Goal: Obtain resource: Obtain resource

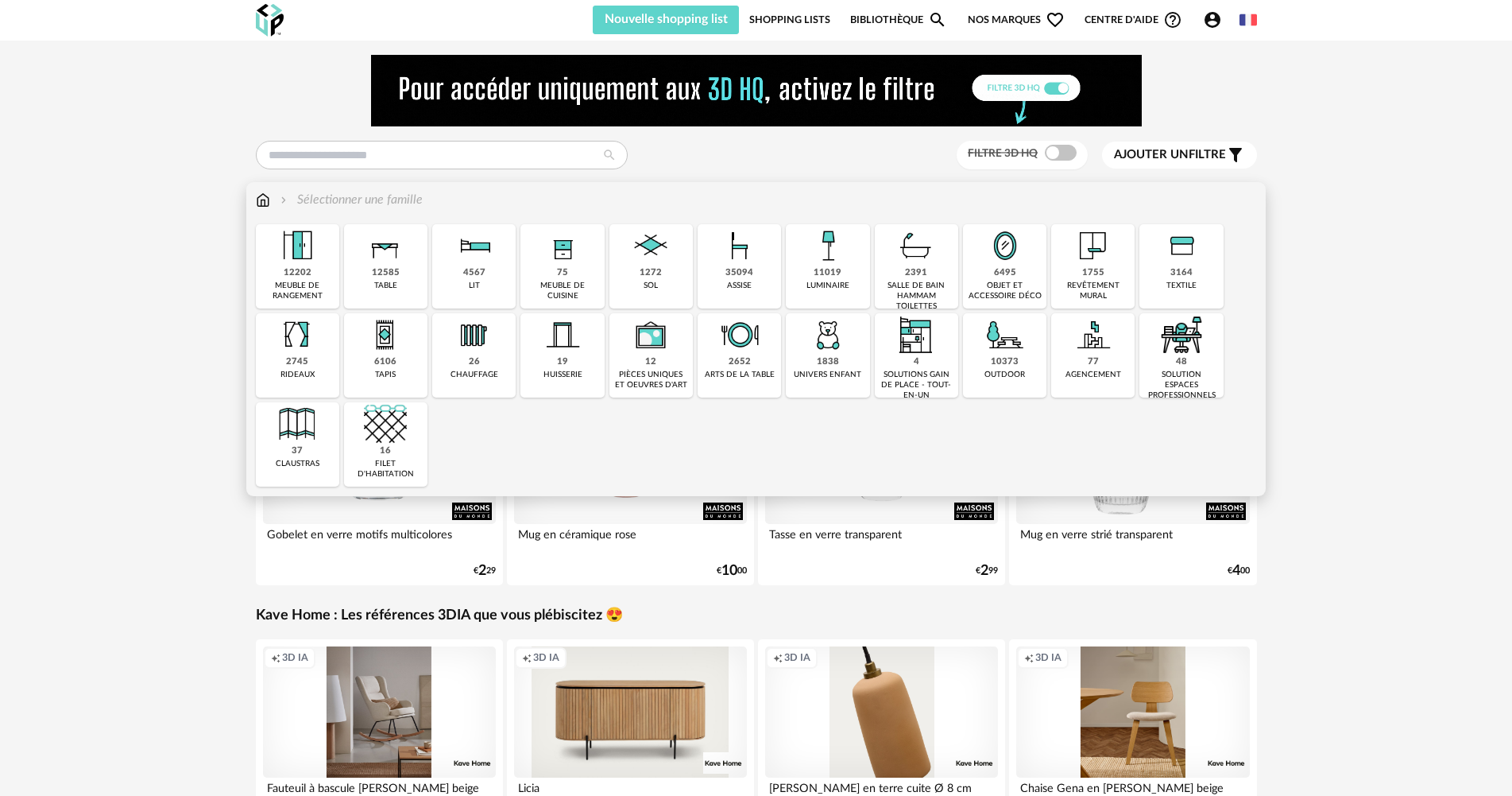
click at [738, 263] on img at bounding box center [739, 245] width 43 height 43
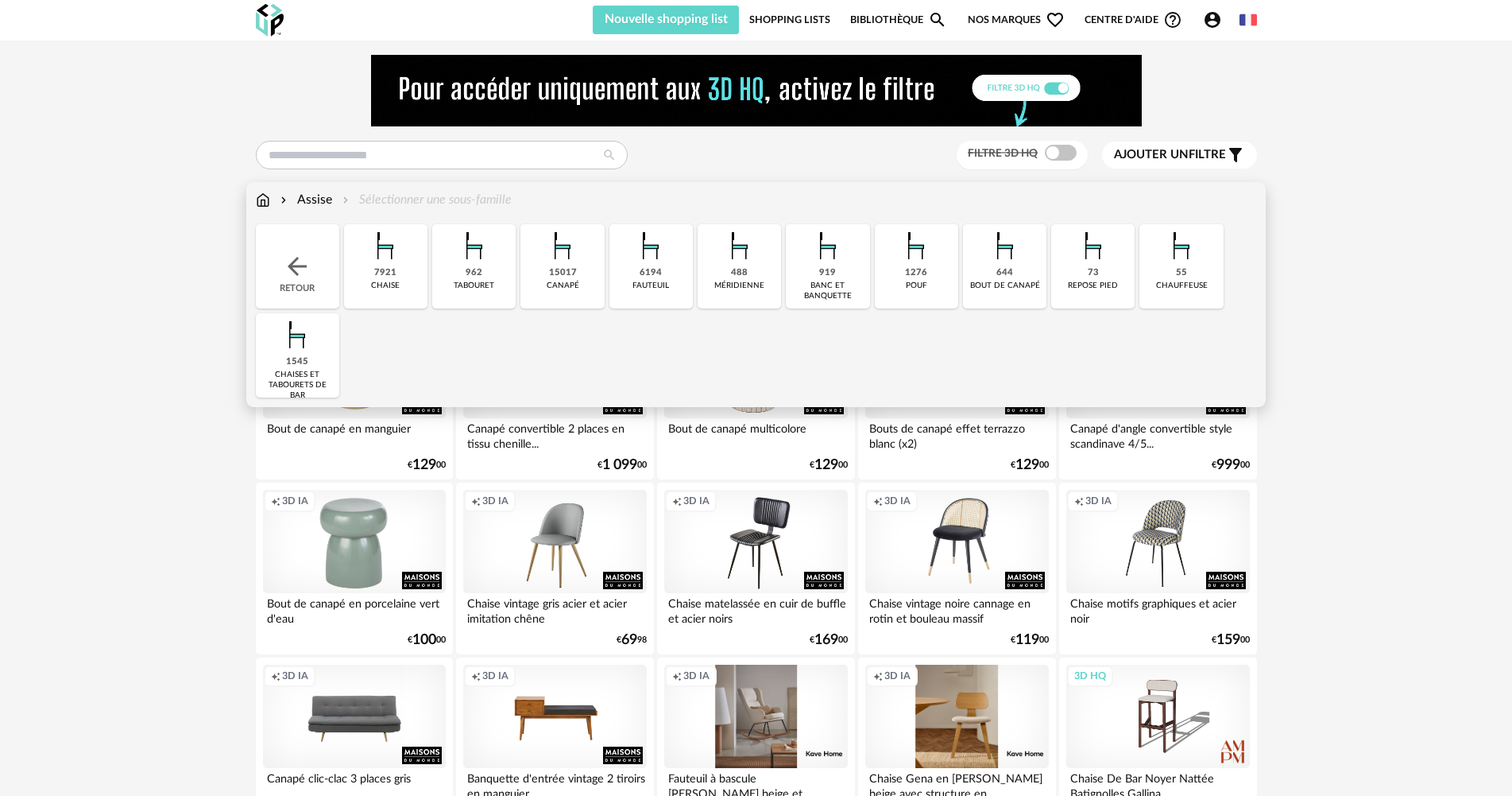
click at [678, 258] on div "6194 [GEOGRAPHIC_DATA]" at bounding box center [650, 266] width 83 height 84
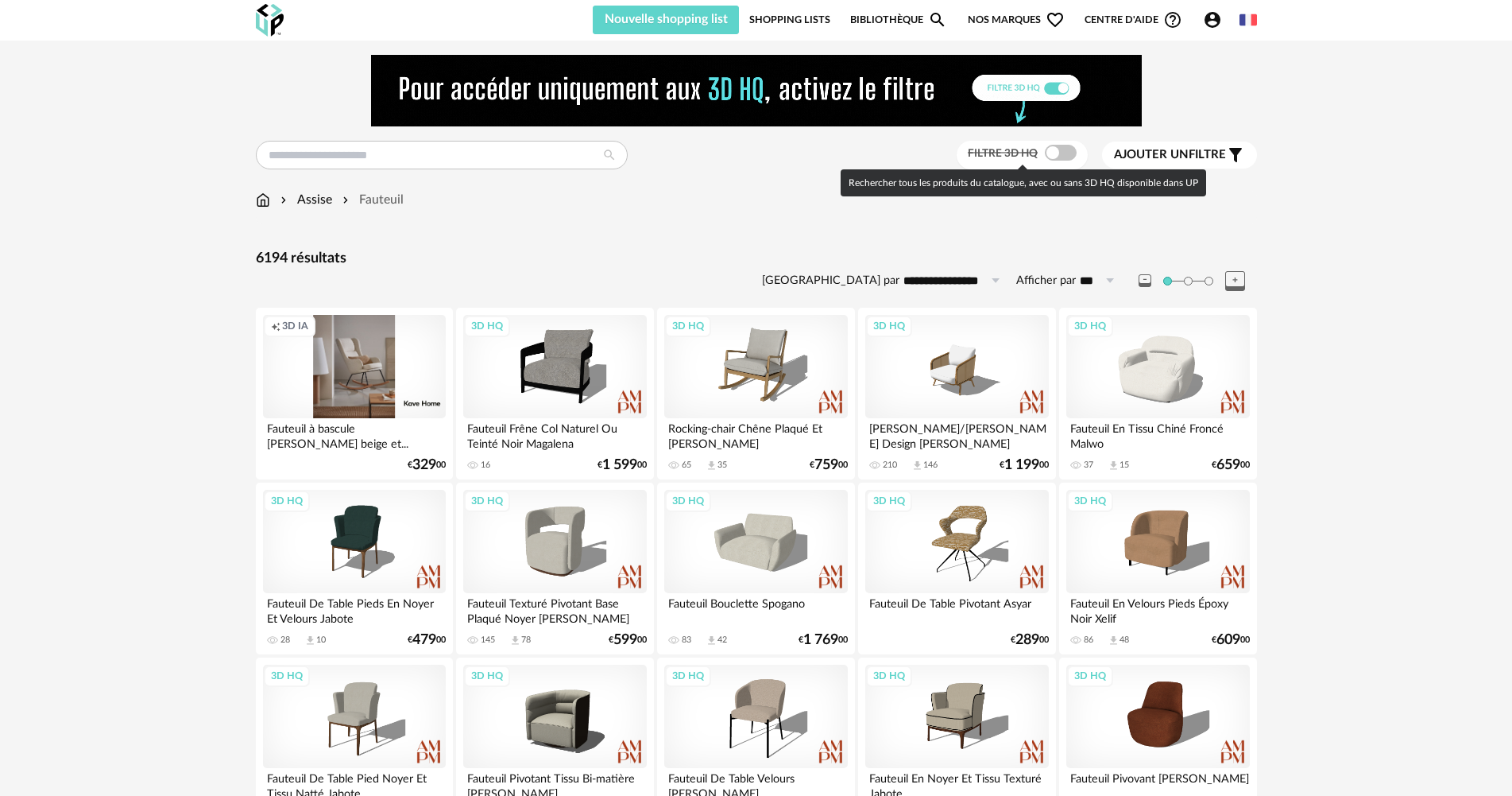
click at [1056, 158] on span at bounding box center [1061, 152] width 32 height 16
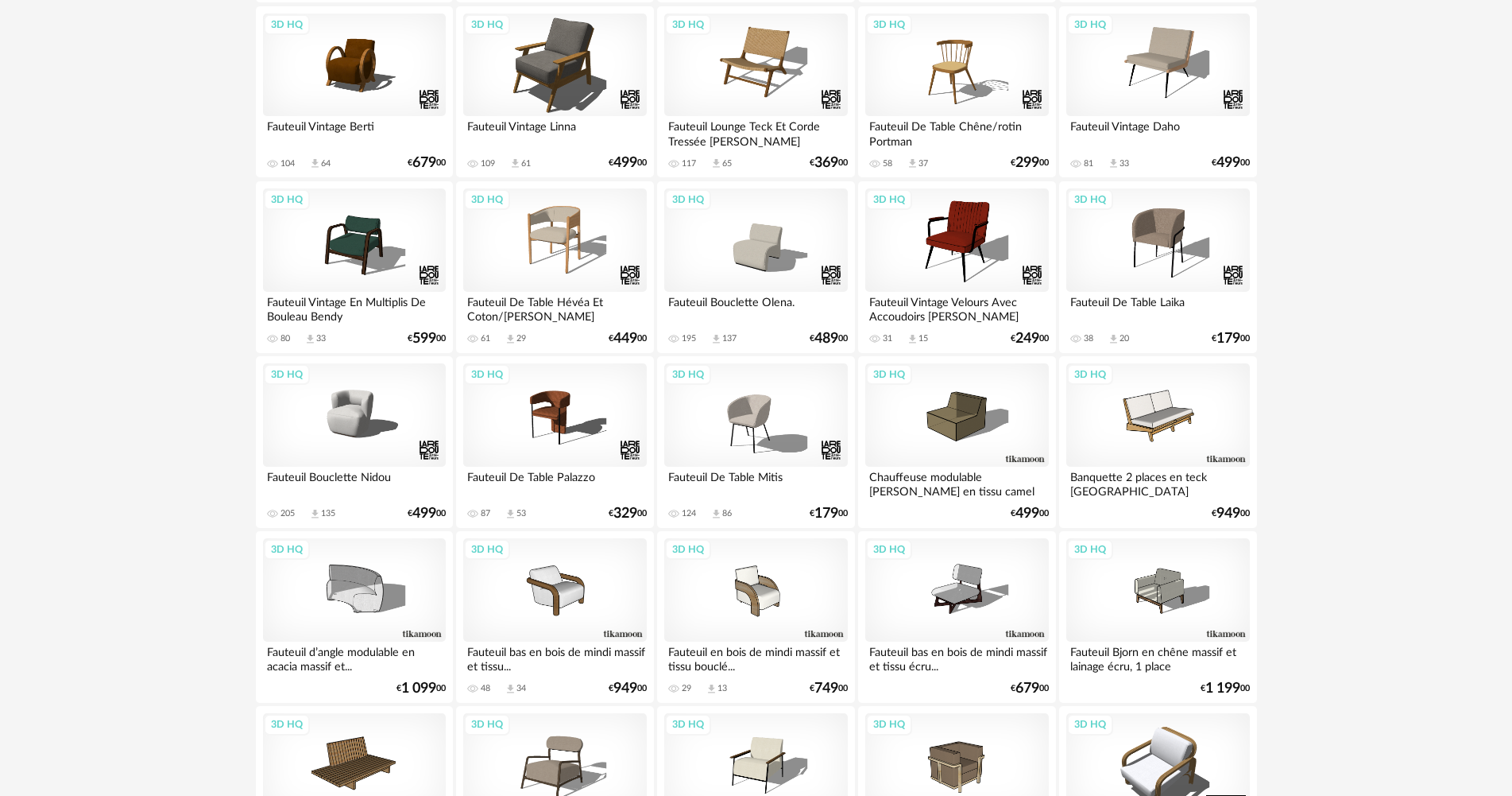
scroll to position [1431, 0]
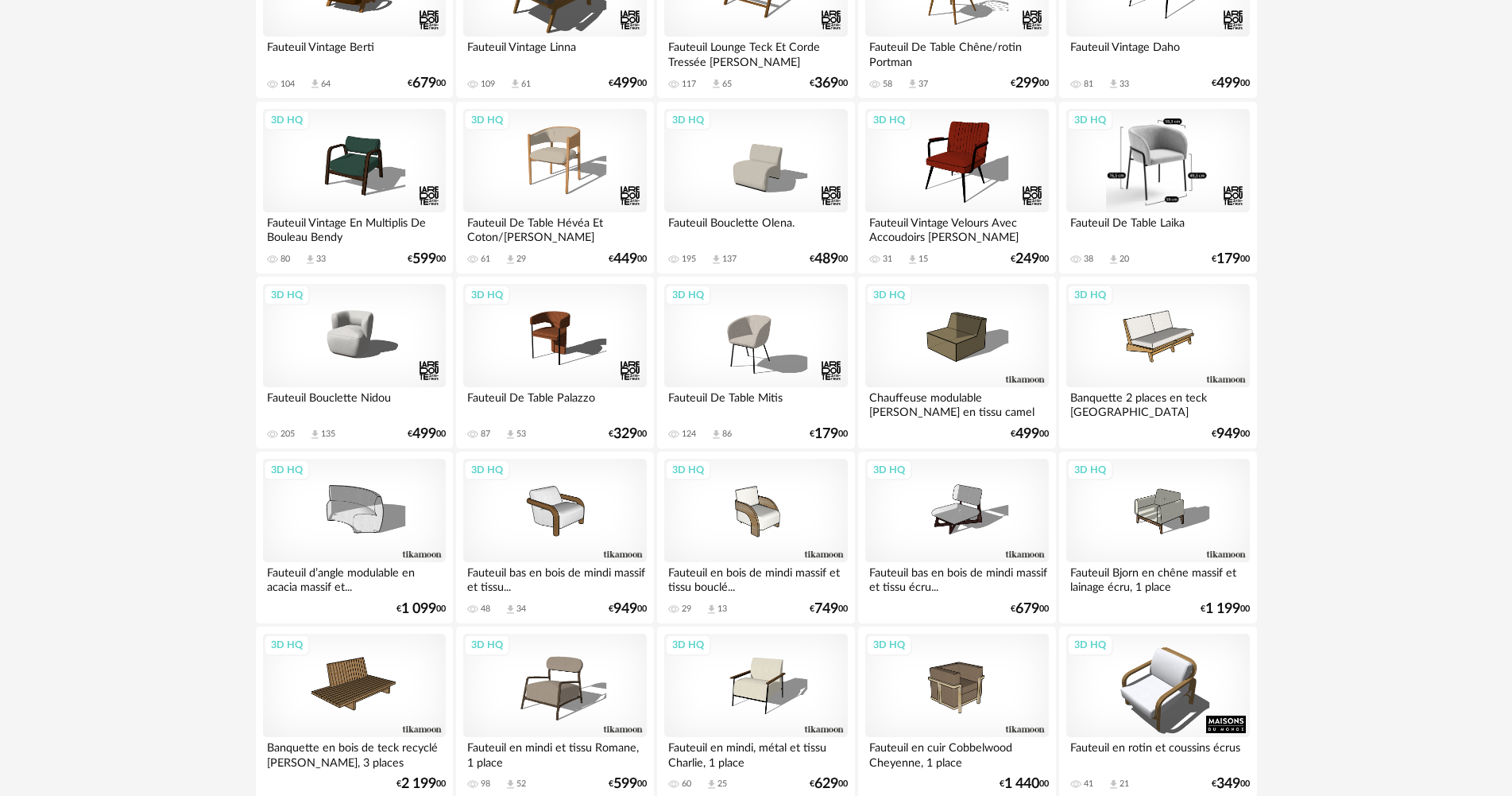
click at [1163, 151] on div "3D HQ" at bounding box center [1157, 160] width 182 height 103
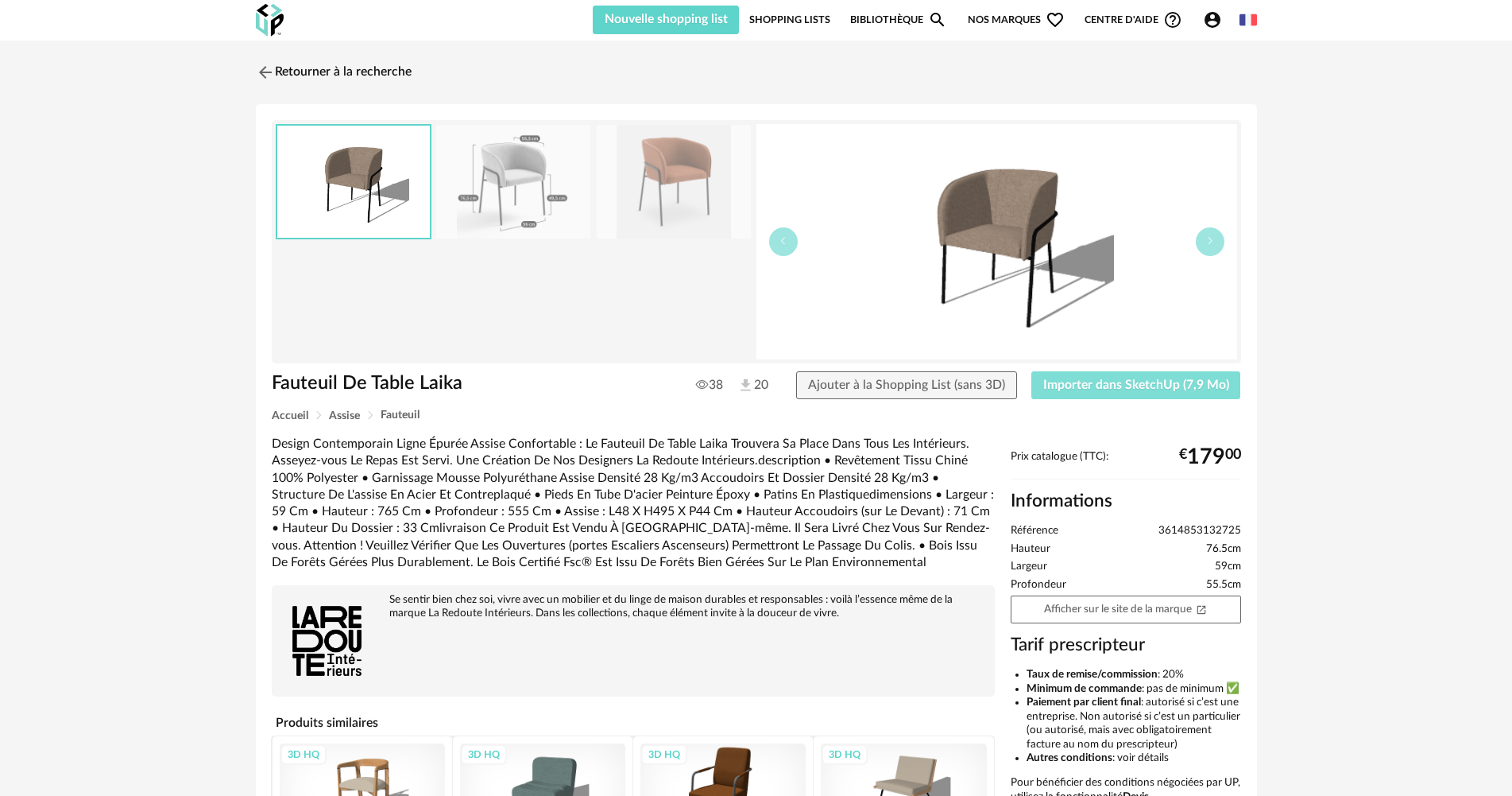
click at [1081, 391] on span "Importer dans SketchUp (7,9 Mo)" at bounding box center [1136, 384] width 186 height 12
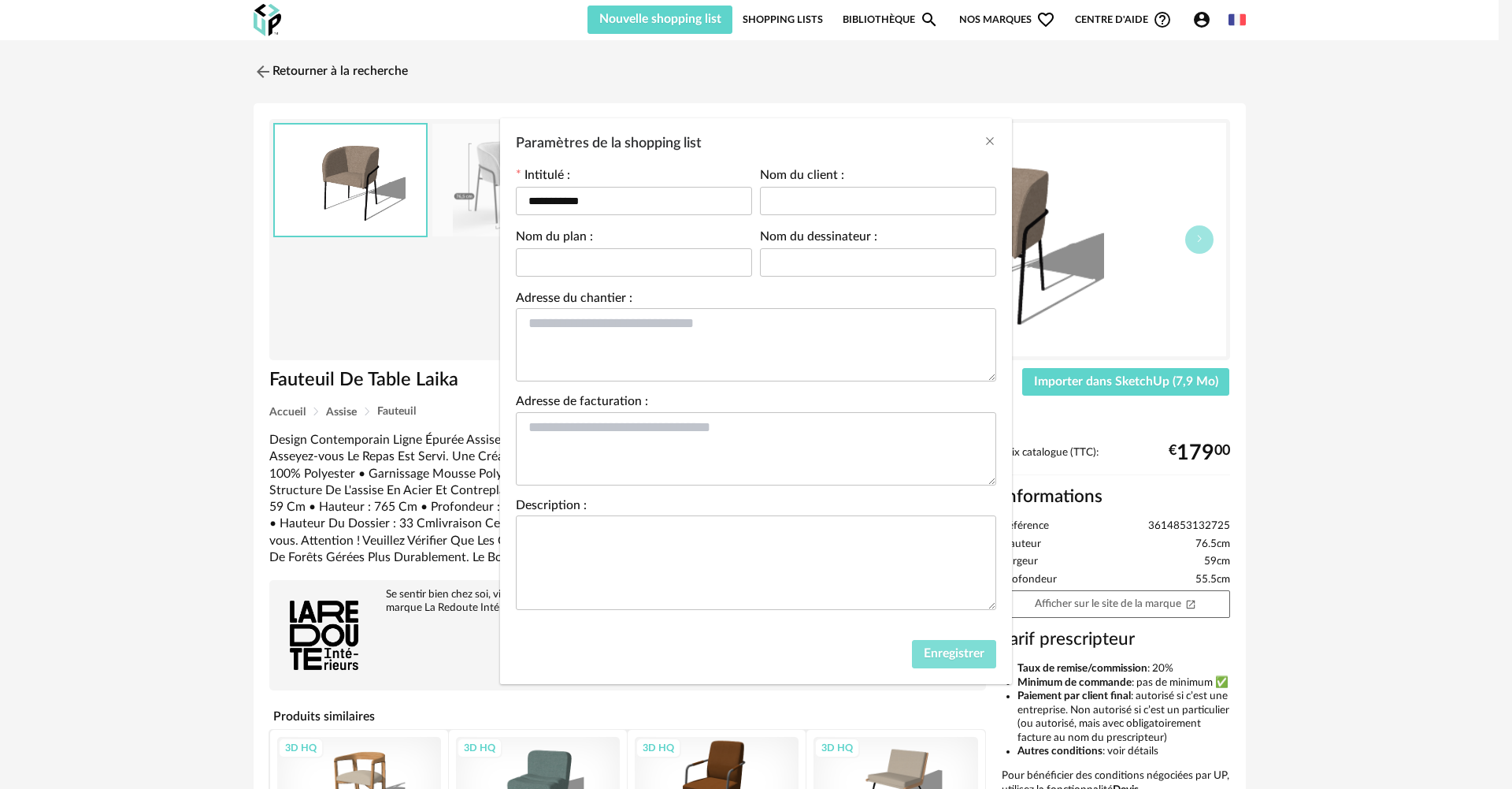
click at [929, 653] on span "Enregistrer" at bounding box center [954, 652] width 61 height 12
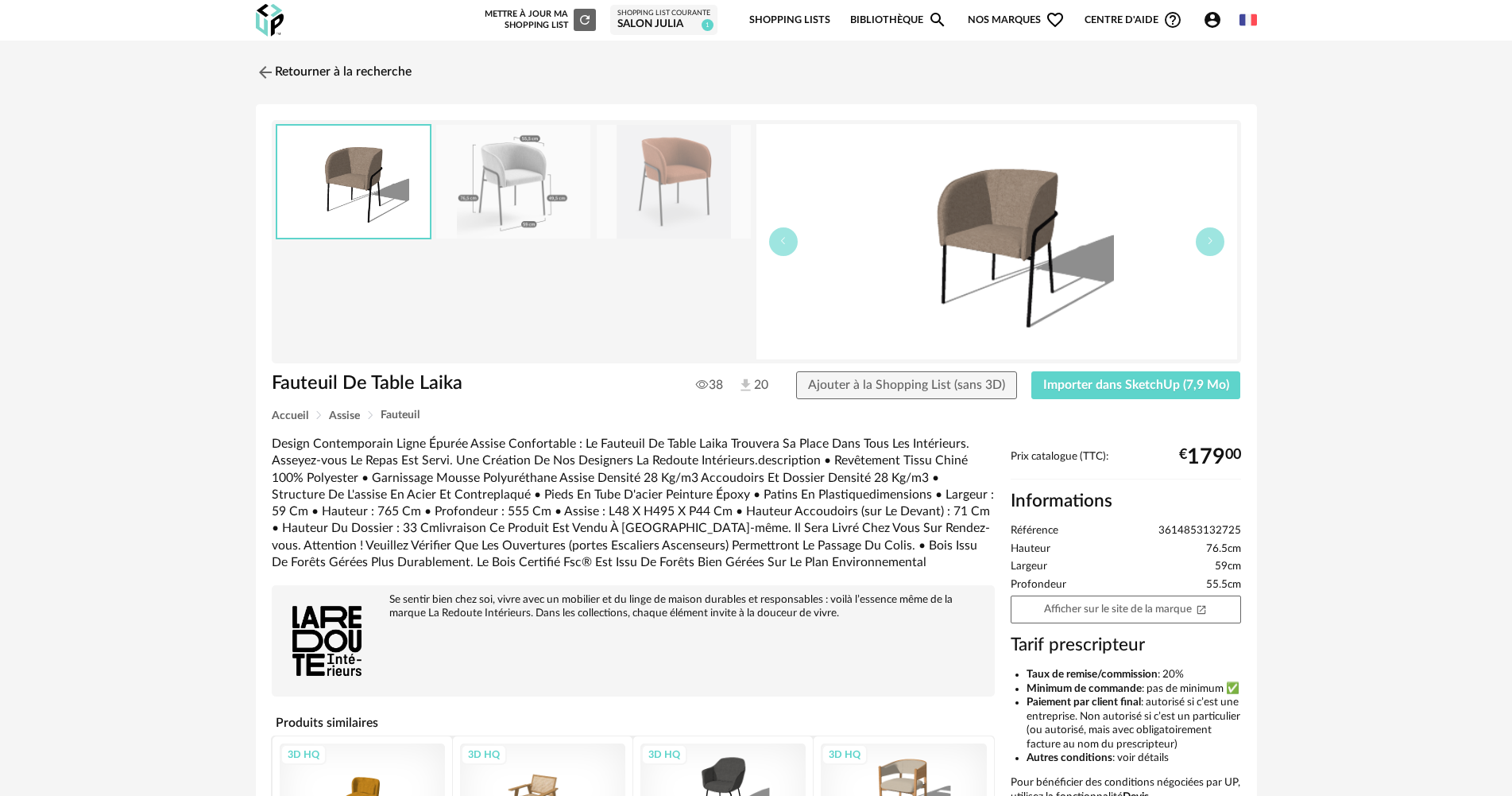
click at [201, 311] on div "Retourner à la recherche Fauteuil De Table Laika Fauteuil De Table Laika 38 20 …" at bounding box center [756, 516] width 1512 height 952
click at [484, 174] on img at bounding box center [513, 182] width 154 height 114
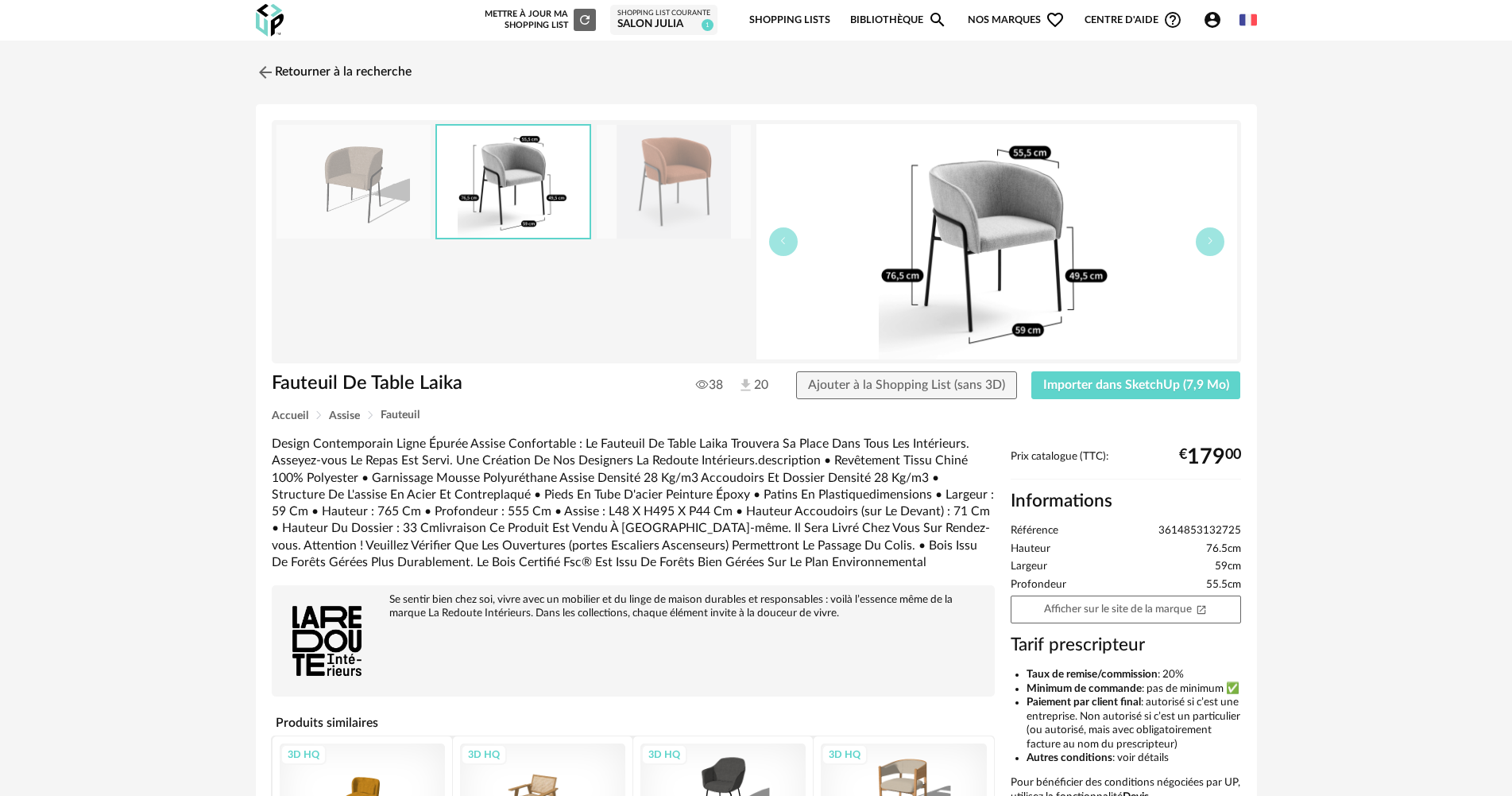
click at [677, 169] on img at bounding box center [673, 182] width 154 height 114
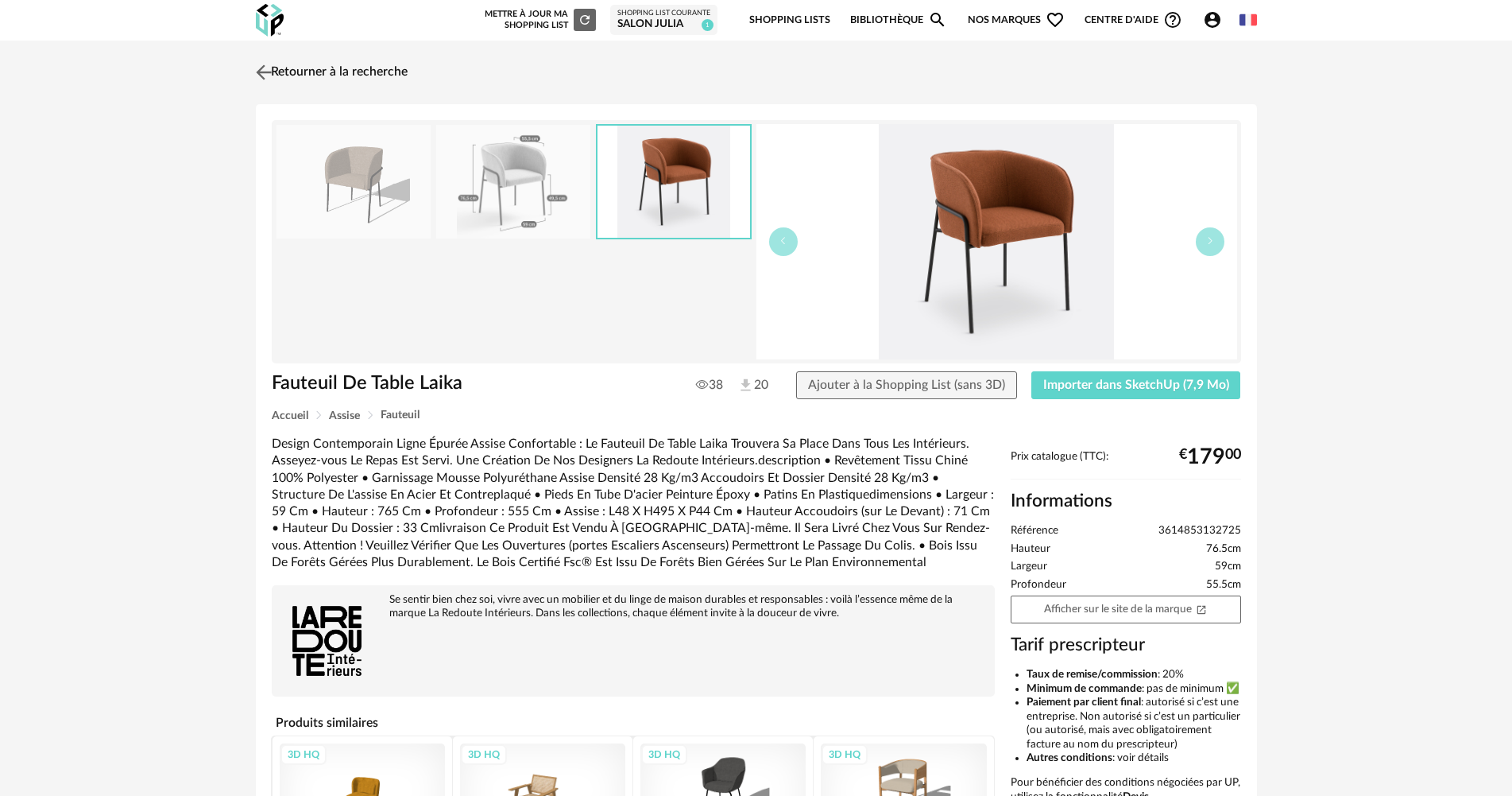
click at [260, 69] on img at bounding box center [263, 72] width 23 height 23
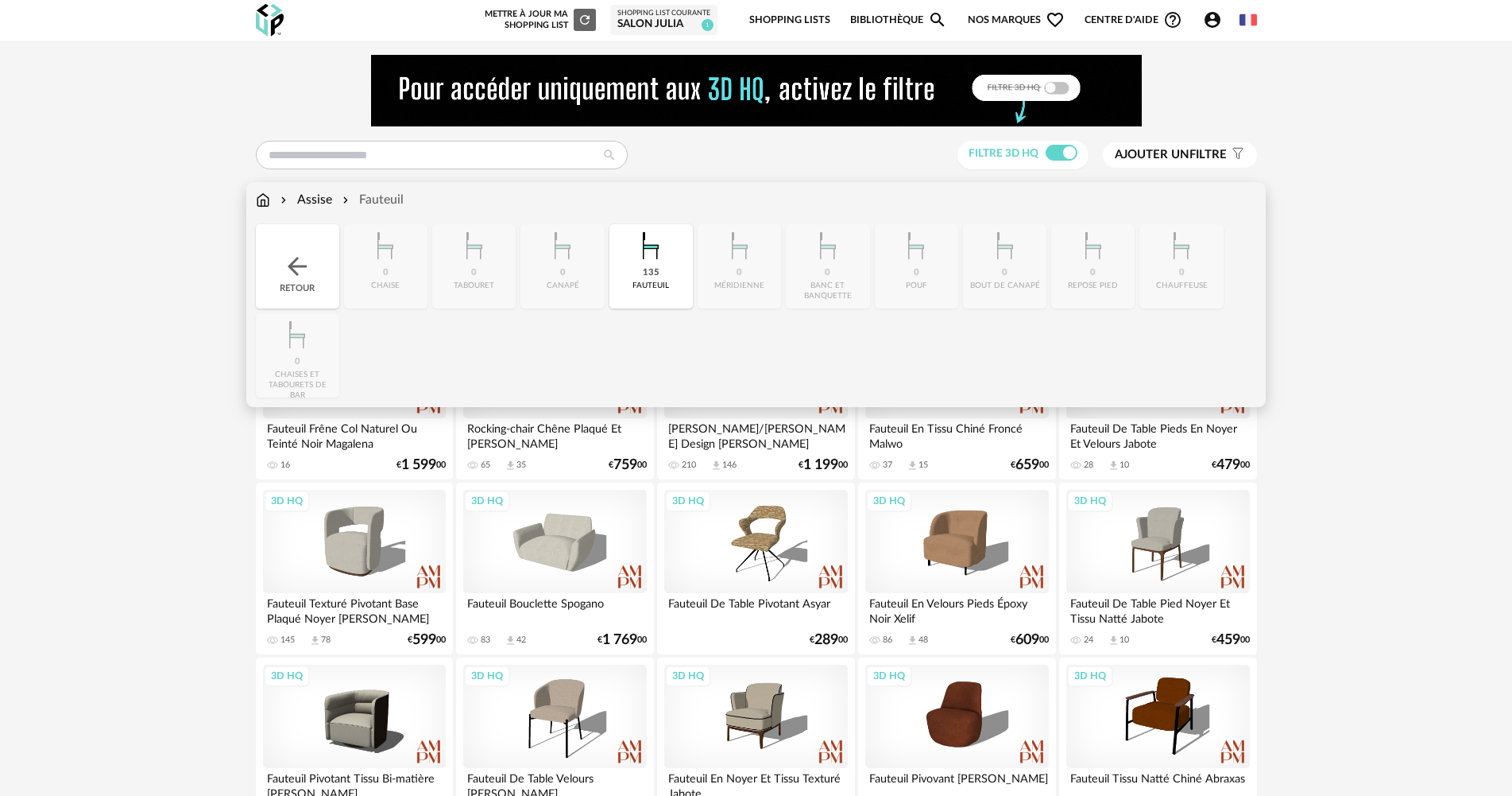
click at [266, 204] on img at bounding box center [262, 200] width 14 height 18
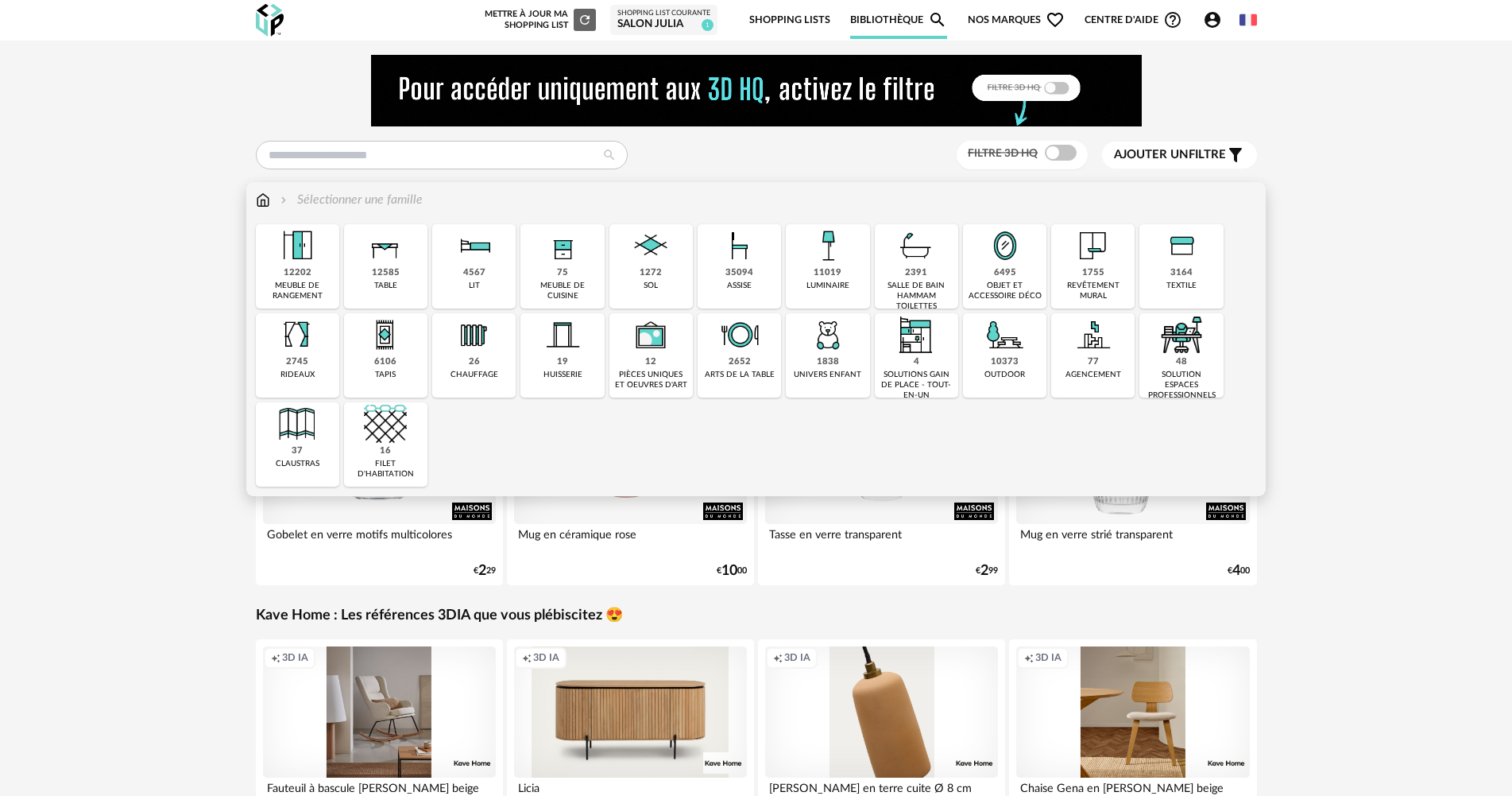
click at [378, 267] on div "12585" at bounding box center [385, 272] width 28 height 12
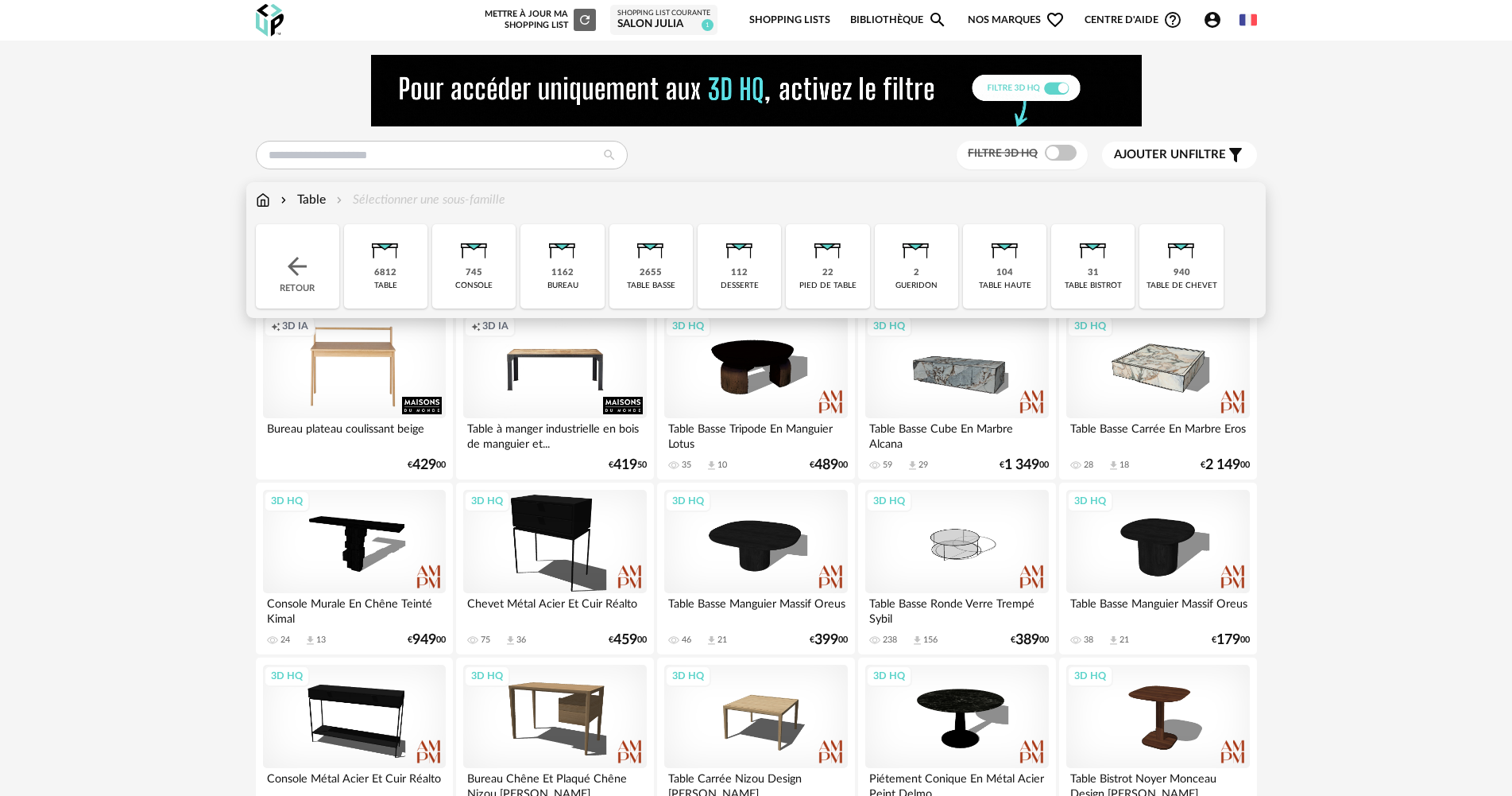
click at [654, 244] on img at bounding box center [650, 245] width 43 height 43
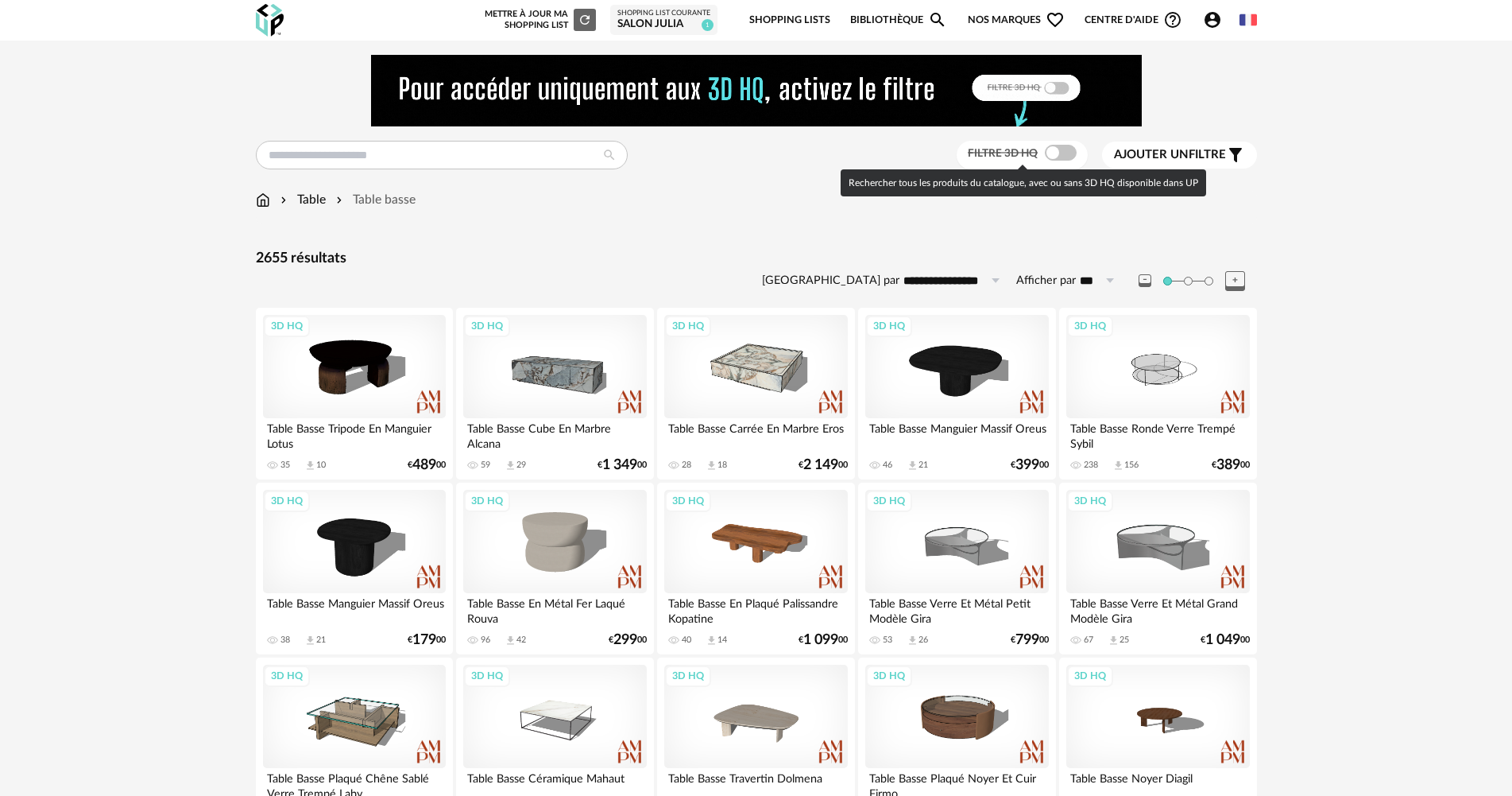
click at [1063, 156] on span at bounding box center [1061, 152] width 32 height 16
click at [1051, 159] on span at bounding box center [1061, 152] width 32 height 16
click at [956, 284] on input "**********" at bounding box center [954, 280] width 110 height 26
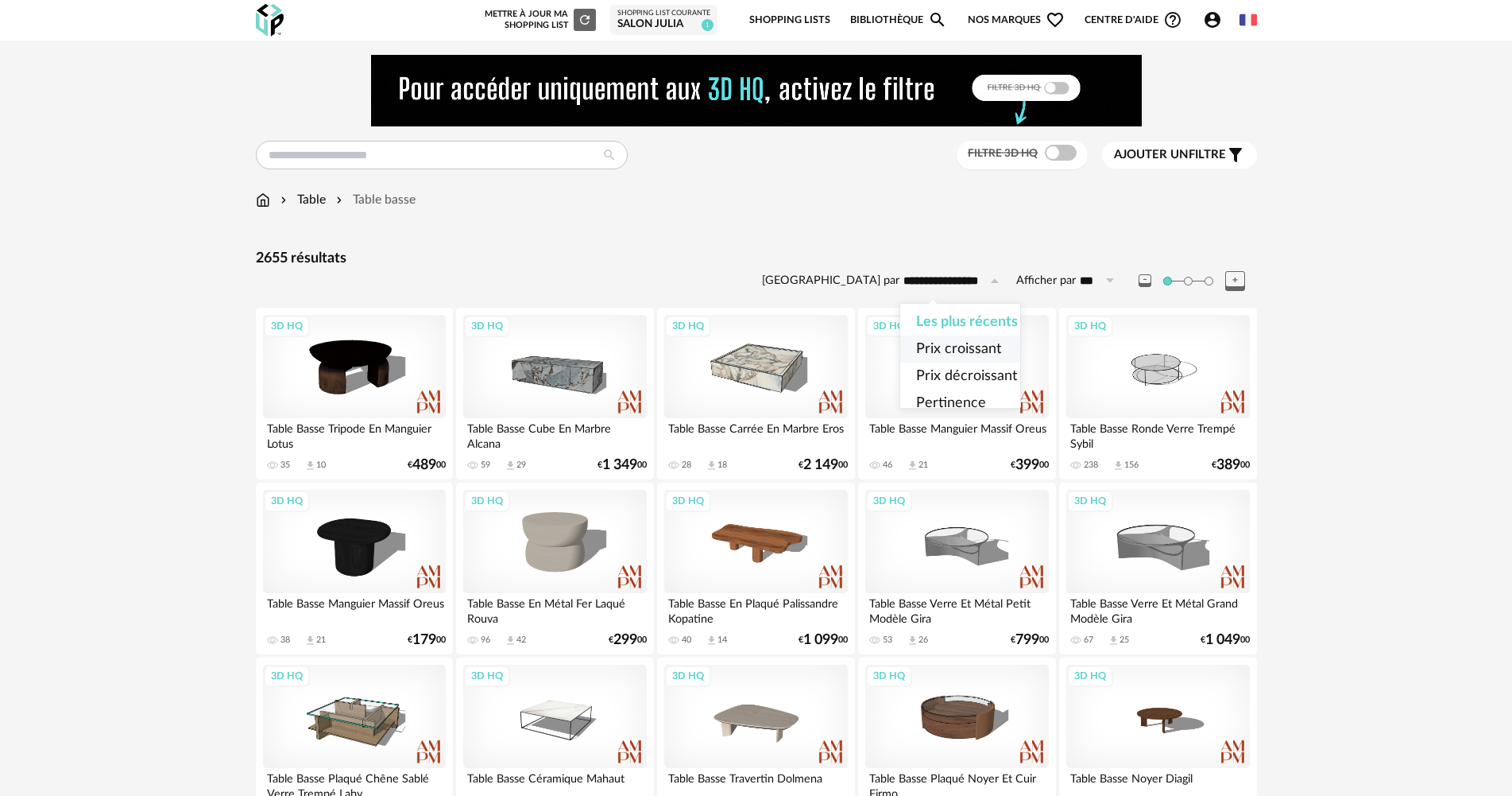
click at [956, 355] on span "Prix croissant" at bounding box center [958, 348] width 85 height 14
type input "**********"
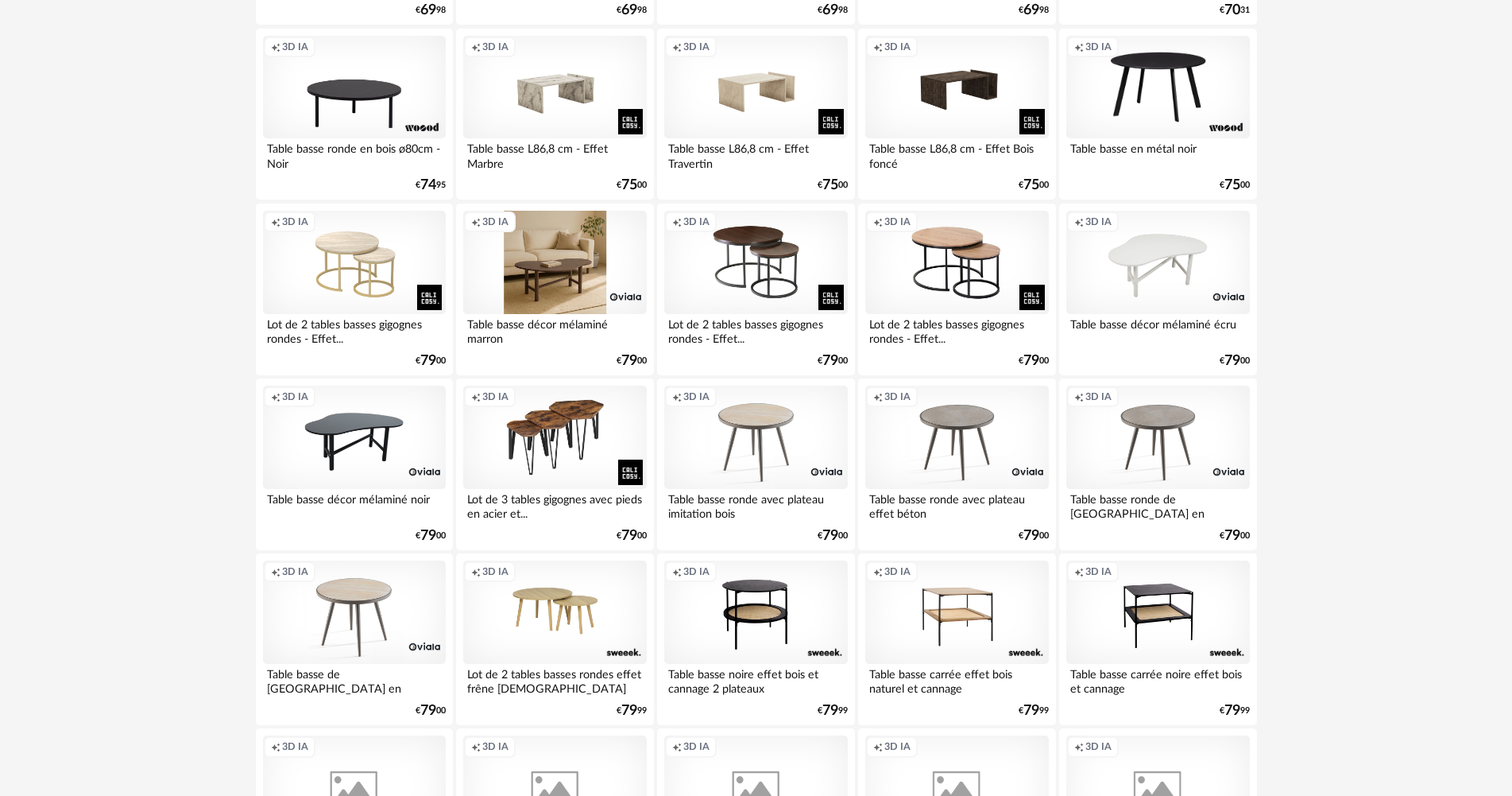
scroll to position [1351, 0]
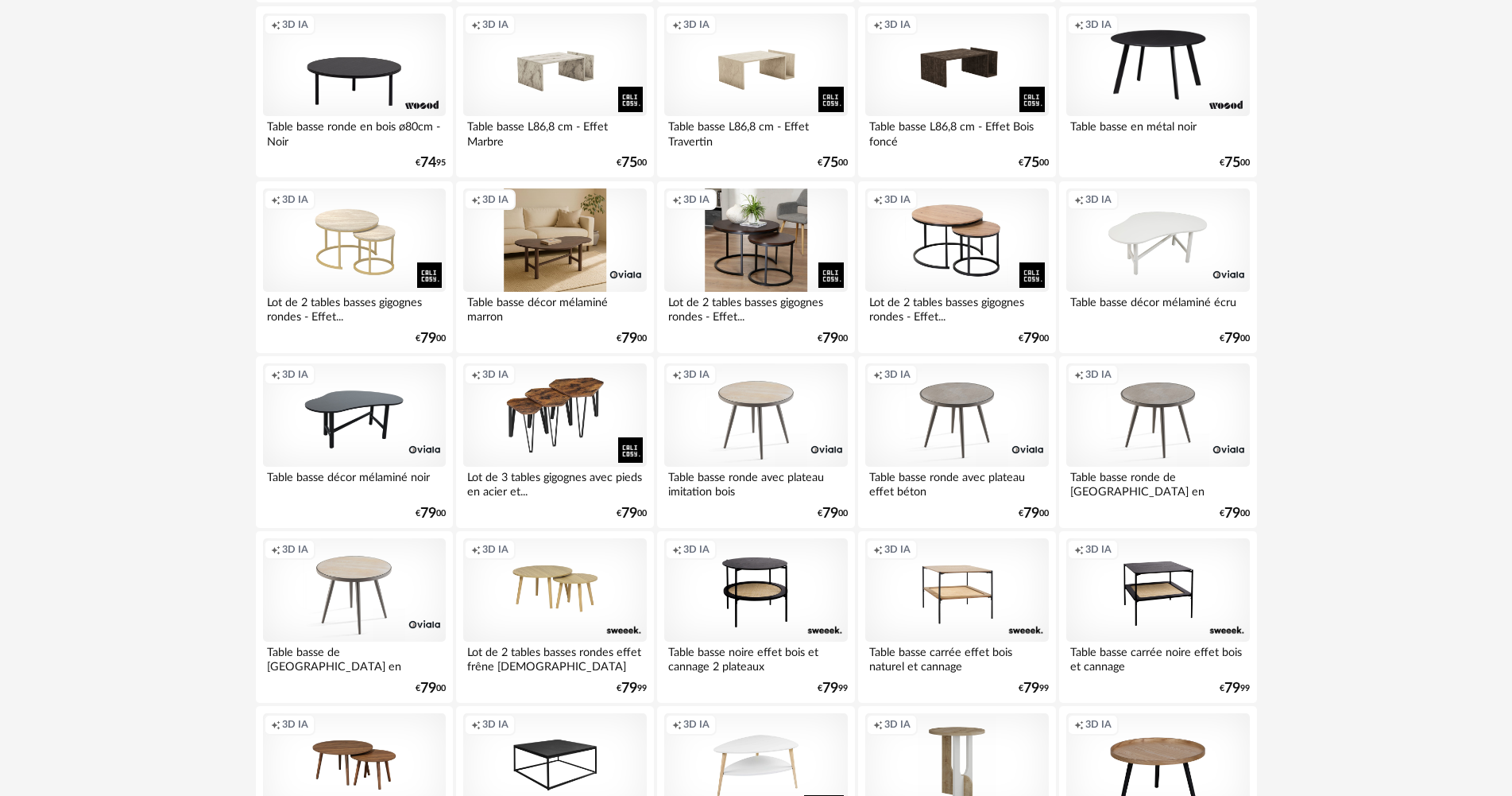
click at [754, 249] on div "Creation icon 3D IA" at bounding box center [755, 239] width 182 height 103
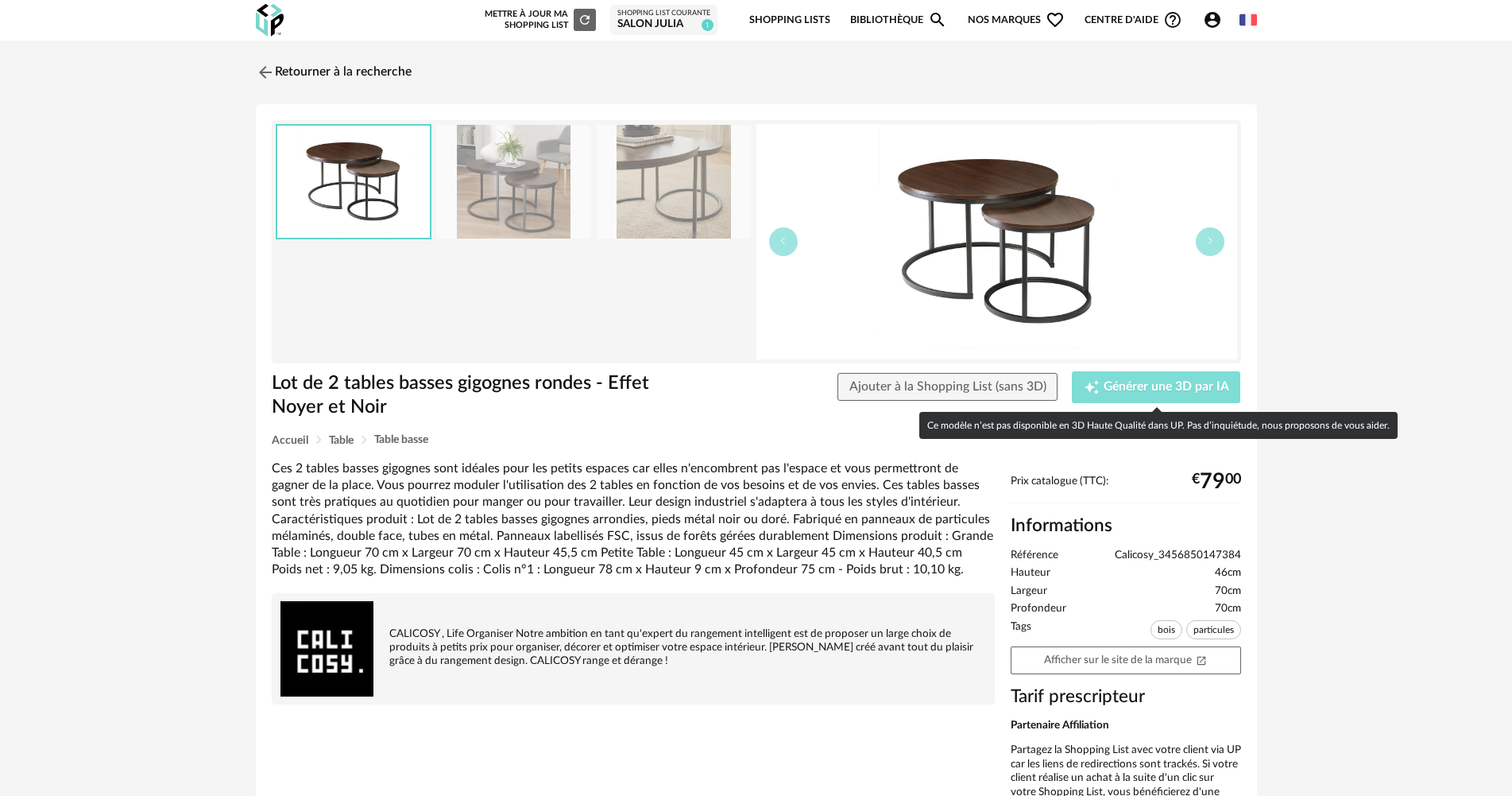
click at [1130, 387] on span "Générer une 3D par IA" at bounding box center [1166, 386] width 125 height 12
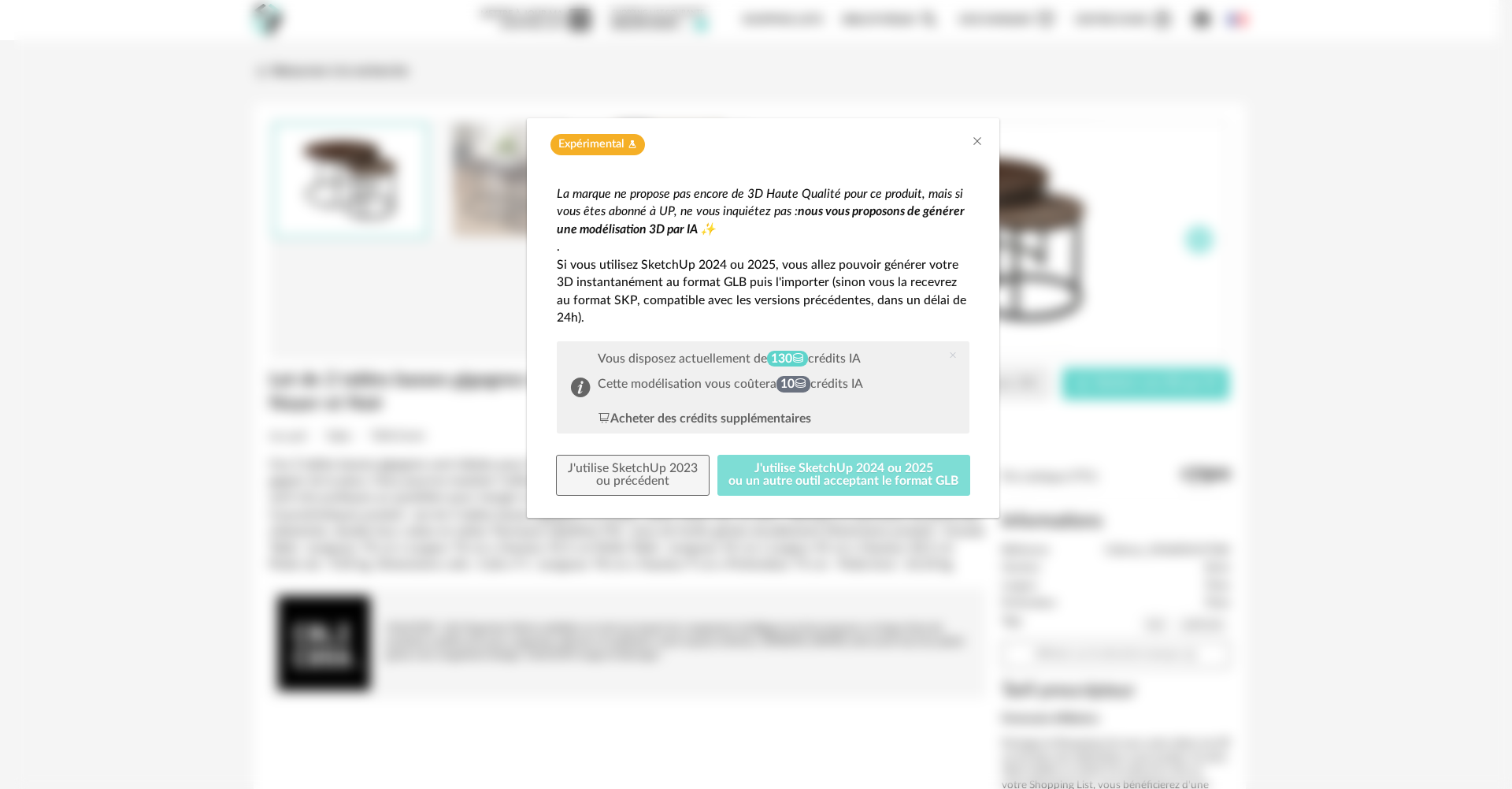
click at [794, 467] on button "J'utilise SketchUp 2024 ou 2025 ou un autre outil acceptant le format GLB" at bounding box center [844, 475] width 254 height 41
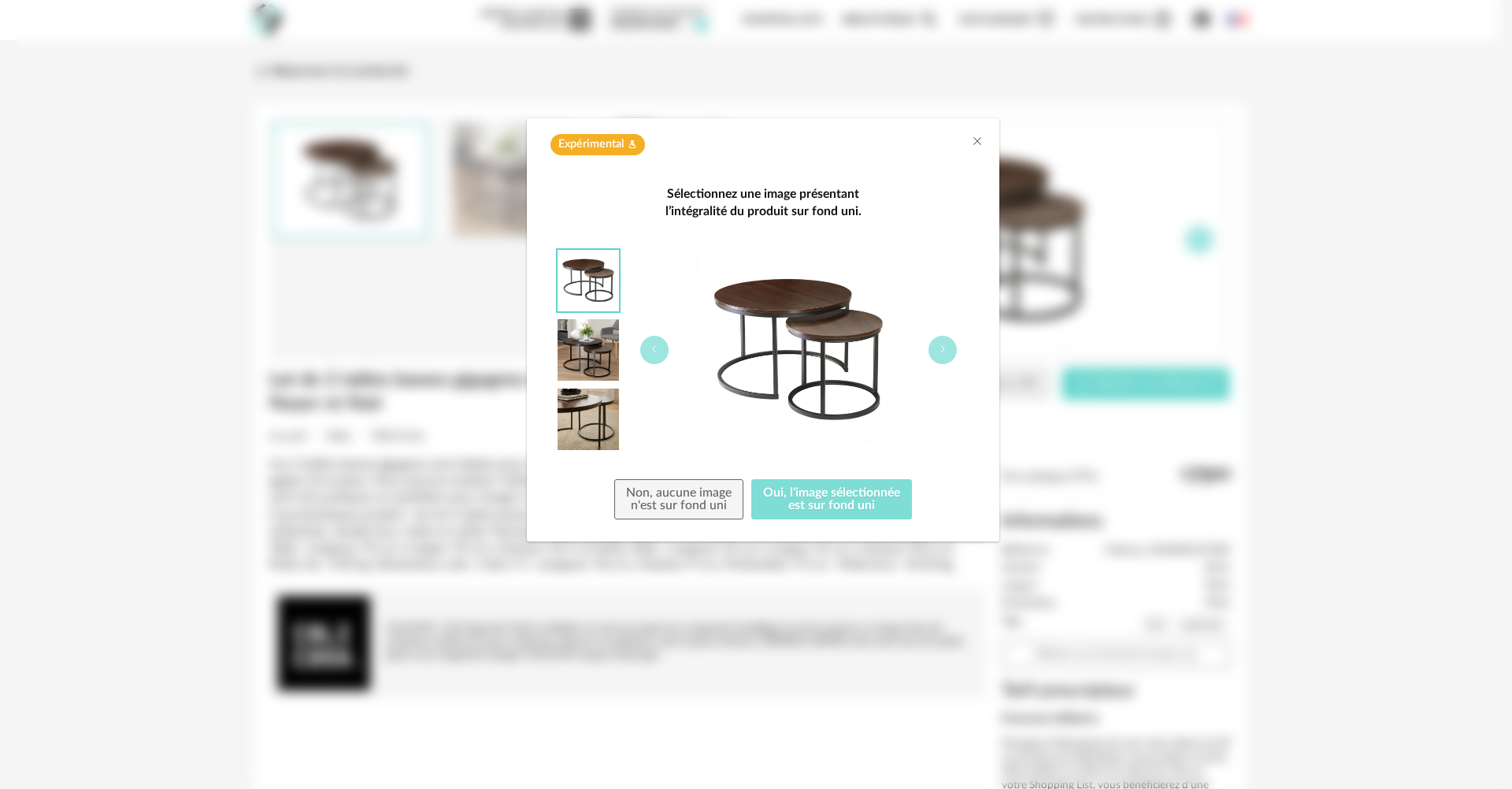
click at [850, 505] on button "Oui, l'image sélectionnée est sur fond uni" at bounding box center [831, 499] width 160 height 41
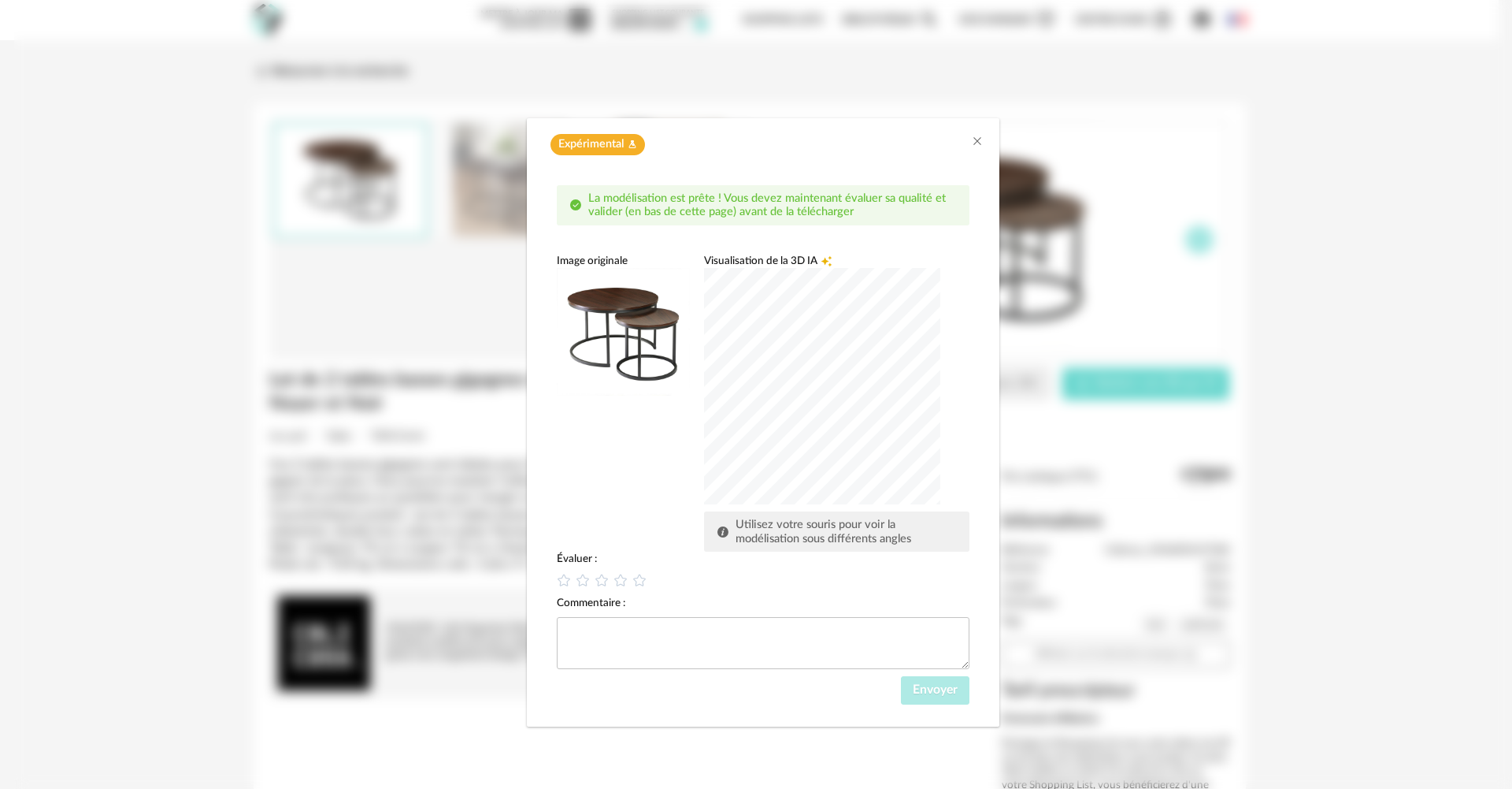
click at [805, 474] on div "dialog" at bounding box center [822, 385] width 236 height 237
click at [880, 423] on div "dialog" at bounding box center [822, 385] width 236 height 237
click at [890, 331] on div "dialog" at bounding box center [822, 385] width 236 height 237
click at [900, 390] on div "dialog" at bounding box center [822, 385] width 236 height 237
click at [566, 579] on icon "dialog" at bounding box center [565, 580] width 16 height 16
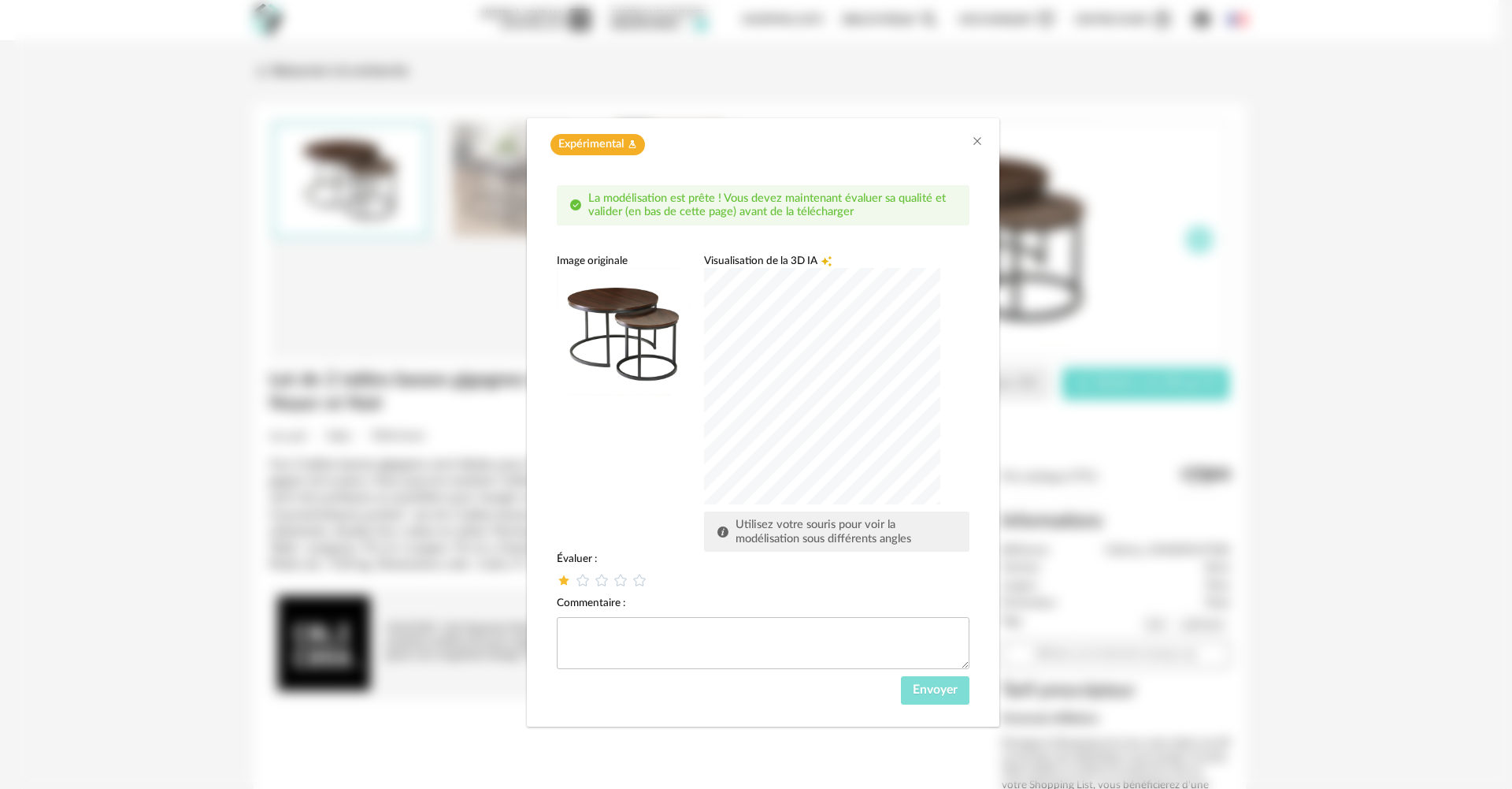
click at [925, 701] on button "Envoyer" at bounding box center [935, 690] width 69 height 29
